Goal: Manage account settings

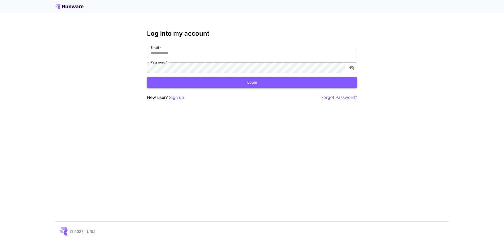
type input "**********"
click at [193, 79] on button "Login" at bounding box center [252, 82] width 210 height 11
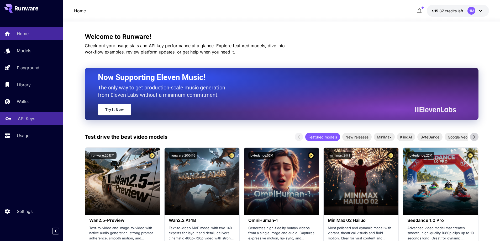
click at [26, 120] on p "API Keys" at bounding box center [26, 118] width 17 height 6
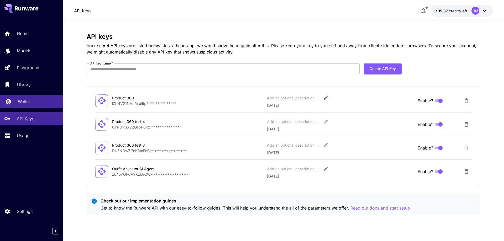
click at [25, 102] on p "Wallet" at bounding box center [24, 101] width 12 height 6
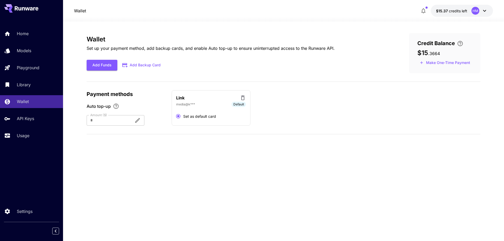
click at [482, 10] on icon at bounding box center [484, 11] width 6 height 6
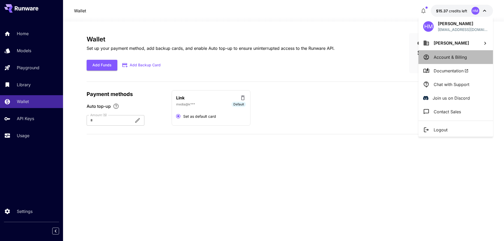
click at [454, 60] on p "Account & Billing" at bounding box center [449, 57] width 33 height 6
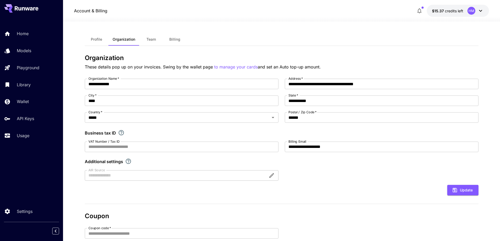
click at [177, 38] on span "Billing" at bounding box center [174, 39] width 11 height 5
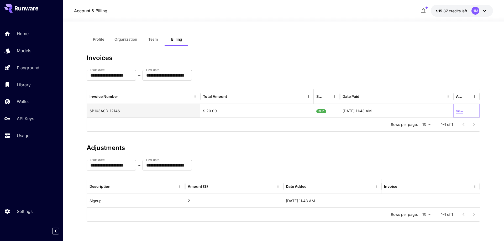
click at [458, 110] on p "View" at bounding box center [459, 111] width 7 height 5
click at [154, 42] on button "Team" at bounding box center [153, 39] width 24 height 13
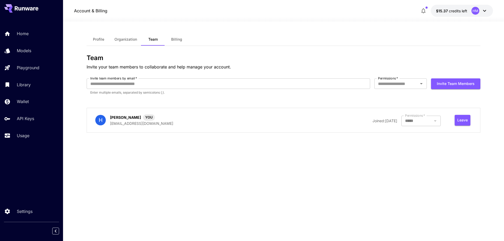
click at [124, 41] on span "Organization" at bounding box center [125, 39] width 23 height 5
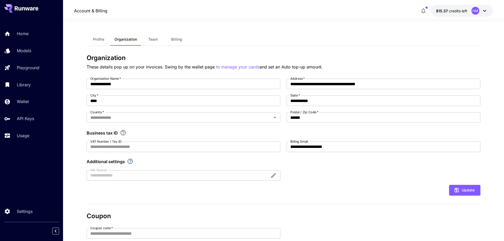
type input "*****"
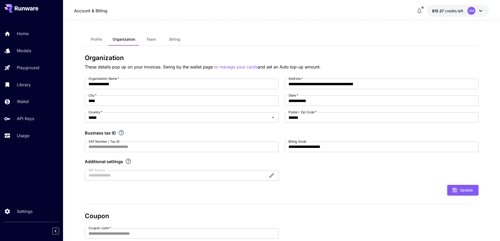
click at [34, 10] on icon at bounding box center [34, 8] width 2 height 3
click at [29, 117] on p "API Keys" at bounding box center [26, 118] width 17 height 6
